Goal: Information Seeking & Learning: Find contact information

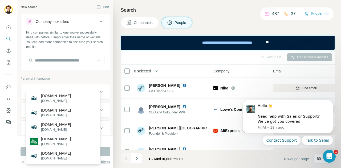
scroll to position [113, 0]
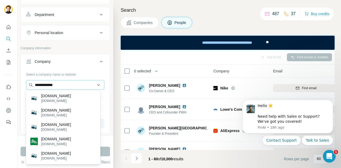
drag, startPoint x: 69, startPoint y: 83, endPoint x: 32, endPoint y: 83, distance: 37.0
click at [32, 83] on input "**********" at bounding box center [65, 85] width 78 height 10
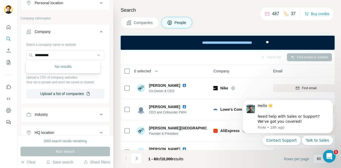
scroll to position [143, 0]
drag, startPoint x: 56, startPoint y: 55, endPoint x: 40, endPoint y: 54, distance: 15.5
click at [40, 54] on input "**********" at bounding box center [65, 55] width 78 height 10
type input "***"
click at [52, 66] on div "No results" at bounding box center [63, 66] width 72 height 11
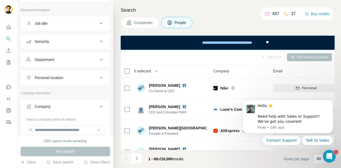
scroll to position [91, 0]
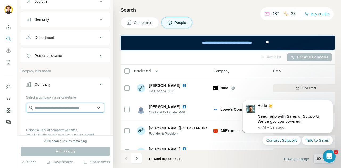
click at [49, 106] on input "text" at bounding box center [65, 108] width 78 height 10
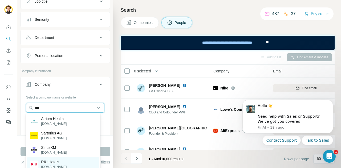
type input "***"
click at [48, 162] on p "RIU Hotels" at bounding box center [54, 161] width 26 height 5
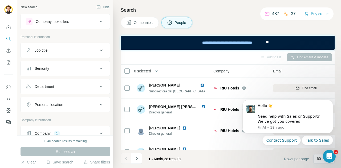
click at [53, 51] on div "Job title" at bounding box center [62, 50] width 72 height 5
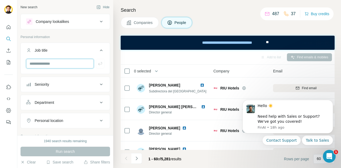
click at [50, 64] on input "text" at bounding box center [60, 64] width 68 height 10
type input "***"
click at [98, 61] on icon "button" at bounding box center [99, 63] width 5 height 5
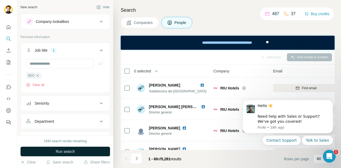
click at [74, 151] on span "Run search" at bounding box center [65, 151] width 19 height 5
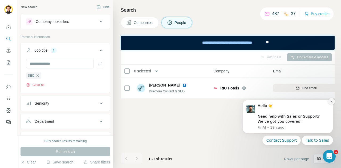
click at [331, 101] on icon "Dismiss notification" at bounding box center [331, 101] width 3 height 3
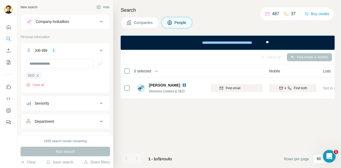
scroll to position [0, 77]
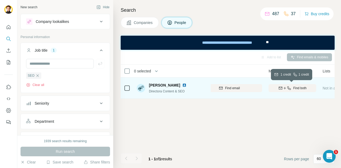
click at [288, 87] on icon "button" at bounding box center [289, 88] width 4 height 4
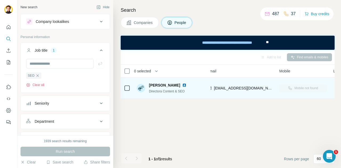
scroll to position [0, 52]
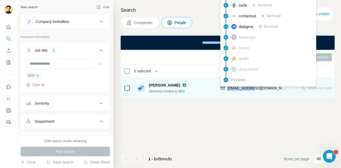
drag, startPoint x: 256, startPoint y: 88, endPoint x: 227, endPoint y: 88, distance: 28.2
click at [227, 88] on div "lpou@riu.com" at bounding box center [253, 88] width 66 height 15
copy span "lpou@riu.com"
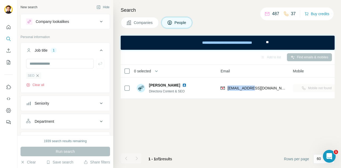
click at [38, 75] on icon "button" at bounding box center [37, 75] width 4 height 4
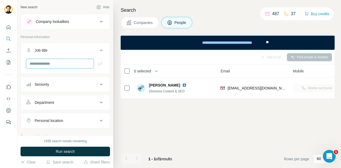
click at [44, 64] on input "text" at bounding box center [60, 64] width 68 height 10
type input "******"
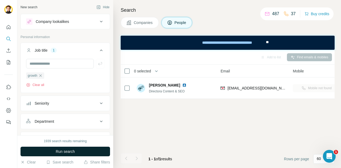
click at [48, 152] on button "Run search" at bounding box center [65, 152] width 89 height 10
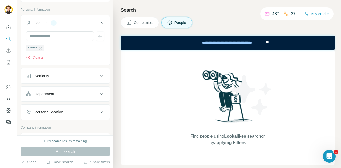
scroll to position [26, 0]
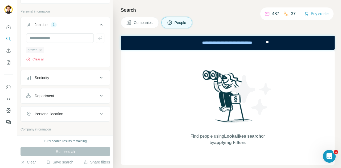
click at [41, 48] on icon "button" at bounding box center [40, 50] width 4 height 4
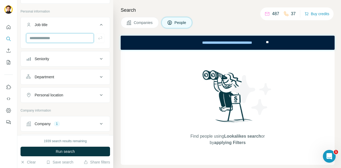
click at [50, 37] on input "text" at bounding box center [60, 38] width 68 height 10
type input "*******"
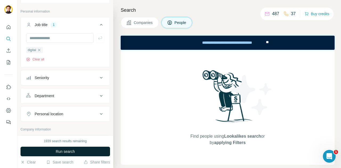
click at [63, 150] on span "Run search" at bounding box center [65, 151] width 19 height 5
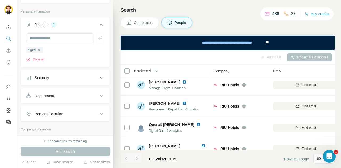
scroll to position [131, 0]
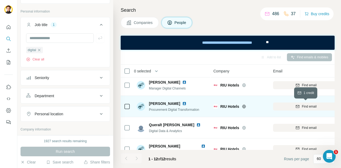
click at [297, 105] on icon "button" at bounding box center [297, 106] width 4 height 4
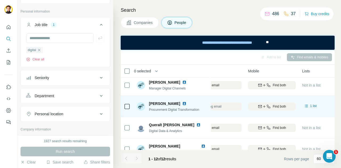
scroll to position [131, 108]
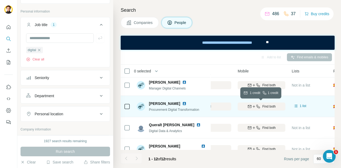
click at [250, 106] on icon "button" at bounding box center [249, 106] width 3 height 3
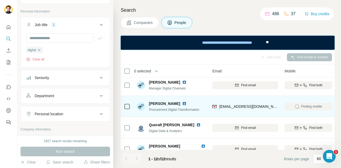
scroll to position [131, 62]
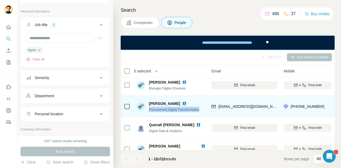
drag, startPoint x: 203, startPoint y: 110, endPoint x: 148, endPoint y: 112, distance: 56.0
click at [148, 112] on div "Marta Solivellas Procurement Digital Transformation" at bounding box center [172, 106] width 71 height 15
copy span "Procurement Digital Transformation"
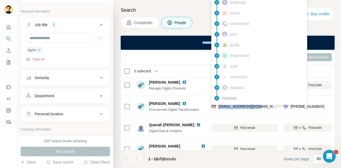
drag, startPoint x: 258, startPoint y: 104, endPoint x: 219, endPoint y: 106, distance: 38.9
click at [219, 106] on div "msolivellas@riu.com" at bounding box center [244, 106] width 66 height 15
copy span "msolivellas@riu.com"
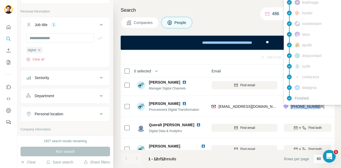
drag, startPoint x: 325, startPoint y: 105, endPoint x: 291, endPoint y: 106, distance: 33.3
click at [291, 106] on div "+34699253439" at bounding box center [308, 106] width 48 height 15
copy span "+34699253439"
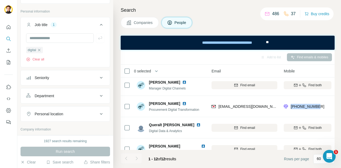
scroll to position [0, 0]
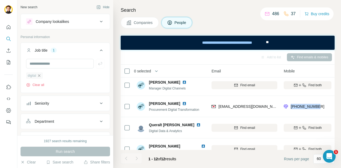
click at [40, 75] on icon "button" at bounding box center [39, 75] width 4 height 4
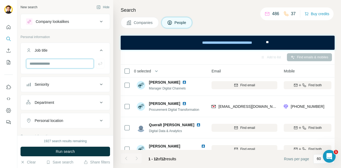
click at [43, 66] on input "text" at bounding box center [60, 64] width 68 height 10
type input "*******"
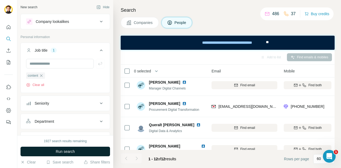
click at [66, 151] on span "Run search" at bounding box center [65, 151] width 19 height 5
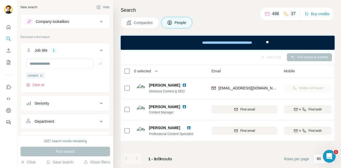
scroll to position [0, 62]
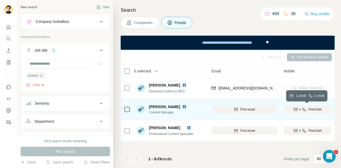
click at [298, 110] on icon "button" at bounding box center [300, 109] width 4 height 4
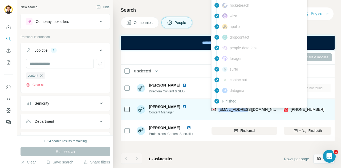
drag, startPoint x: 247, startPoint y: 108, endPoint x: 218, endPoint y: 110, distance: 28.5
click at [218, 110] on div "ppino@riu.com" at bounding box center [244, 109] width 66 height 15
copy span "ppino@riu.com"
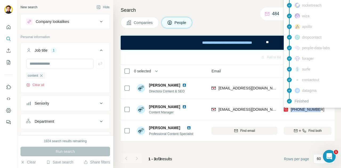
drag, startPoint x: 320, startPoint y: 109, endPoint x: 291, endPoint y: 109, distance: 29.3
click at [291, 109] on div "+34662543072" at bounding box center [308, 109] width 48 height 15
copy span "+34662543072"
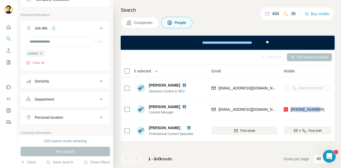
scroll to position [0, 0]
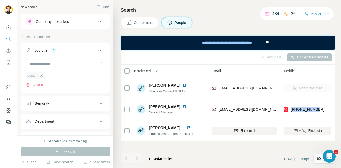
click at [42, 77] on icon "button" at bounding box center [41, 75] width 4 height 4
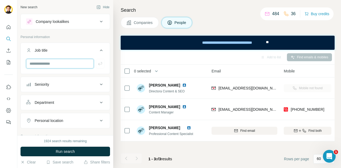
click at [43, 63] on input "text" at bounding box center [60, 64] width 68 height 10
type input "*****"
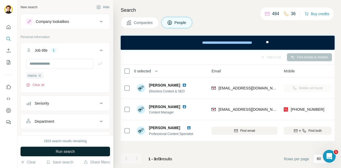
click at [68, 152] on span "Run search" at bounding box center [65, 151] width 19 height 5
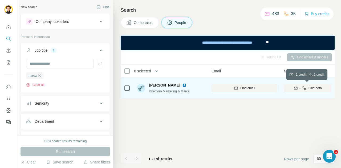
click at [306, 87] on div "Find both" at bounding box center [308, 88] width 48 height 5
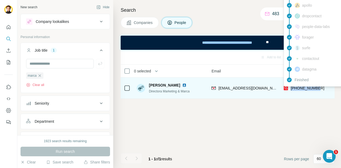
drag, startPoint x: 321, startPoint y: 88, endPoint x: 292, endPoint y: 89, distance: 29.8
click at [292, 89] on div "+34629888446" at bounding box center [308, 88] width 48 height 15
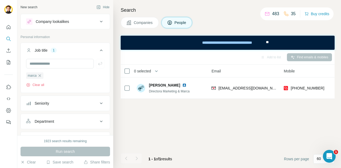
click at [270, 120] on div "Add to list Find emails & mobiles 0 selected People Company Email Mobile Lists …" at bounding box center [228, 109] width 214 height 118
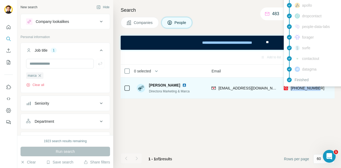
drag, startPoint x: 320, startPoint y: 87, endPoint x: 291, endPoint y: 89, distance: 29.4
click at [291, 89] on div "+34629888446" at bounding box center [308, 88] width 48 height 15
copy span "+34629888446"
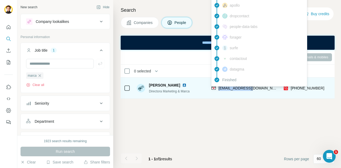
drag, startPoint x: 258, startPoint y: 87, endPoint x: 218, endPoint y: 87, distance: 39.7
click at [218, 87] on div "agomariz@riu.com" at bounding box center [244, 88] width 66 height 15
copy span "agomariz@riu.com"
